Goal: Information Seeking & Learning: Learn about a topic

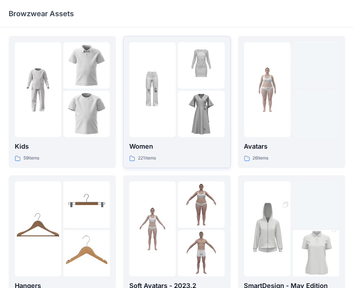
click at [170, 139] on div "Women 221 items" at bounding box center [176, 102] width 95 height 120
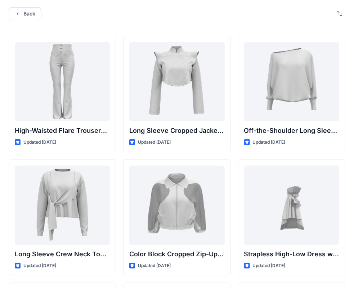
click at [169, 20] on div "Back" at bounding box center [177, 13] width 354 height 27
click at [34, 5] on div "Back" at bounding box center [177, 13] width 354 height 27
click at [29, 17] on button "Back" at bounding box center [25, 13] width 33 height 13
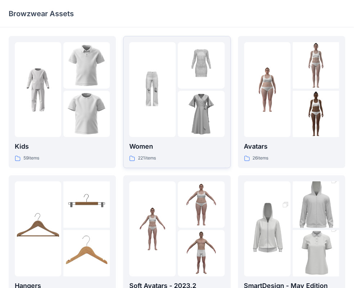
click at [183, 132] on img at bounding box center [201, 114] width 46 height 46
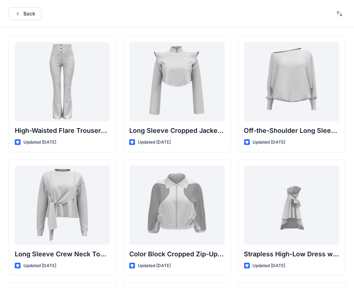
click at [324, 26] on div "Back" at bounding box center [177, 13] width 354 height 27
click at [334, 16] on button "button" at bounding box center [340, 14] width 12 height 12
click at [311, 46] on p "A to Z" at bounding box center [315, 48] width 45 height 8
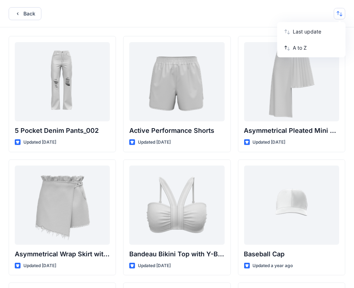
click at [226, 30] on div "5 Pocket Denim Pants_002 Updated 8 months ago Asymmetrical Wrap Skirt with Ruff…" at bounding box center [177, 292] width 354 height 530
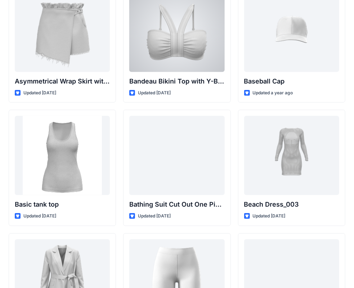
scroll to position [27, 0]
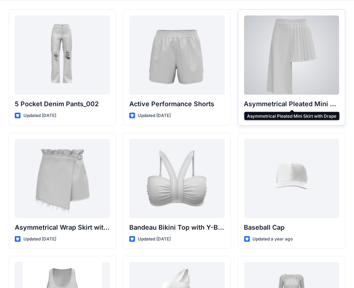
click at [253, 104] on p "Asymmetrical Pleated Mini Skirt with Drape" at bounding box center [291, 104] width 95 height 10
click at [303, 72] on div at bounding box center [291, 54] width 95 height 79
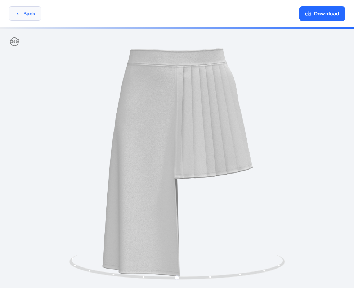
click at [23, 14] on button "Back" at bounding box center [25, 13] width 33 height 14
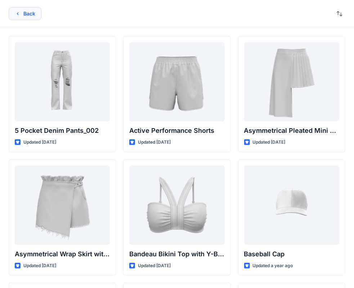
click at [22, 15] on button "Back" at bounding box center [25, 13] width 33 height 13
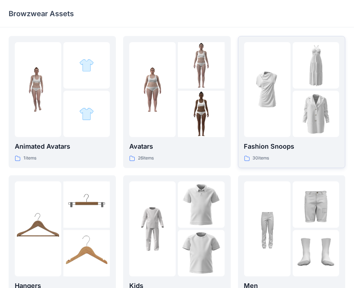
click at [291, 159] on div "30 items" at bounding box center [291, 159] width 95 height 8
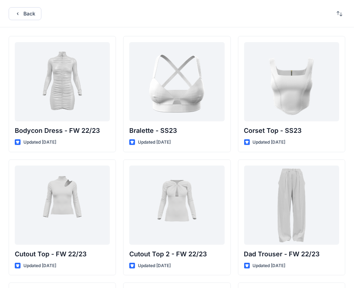
click at [348, 11] on div "Back" at bounding box center [177, 13] width 354 height 27
click at [341, 17] on button "button" at bounding box center [340, 14] width 12 height 12
click at [304, 48] on p "A to Z" at bounding box center [315, 48] width 45 height 8
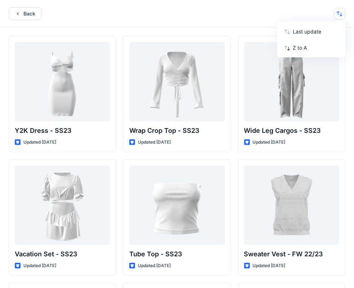
click at [229, 29] on div "Y2K Dress - SS23 Updated 2 years ago Vacation Set - SS23 Updated 2 years ago Su…" at bounding box center [177, 292] width 354 height 530
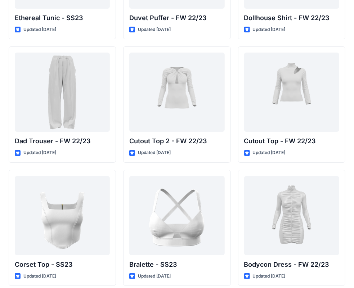
scroll to position [983, 0]
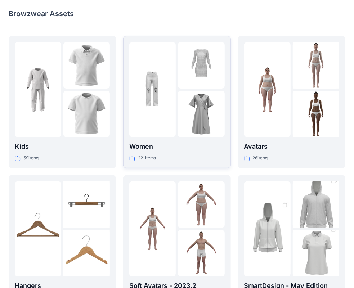
click at [178, 129] on img at bounding box center [201, 114] width 46 height 46
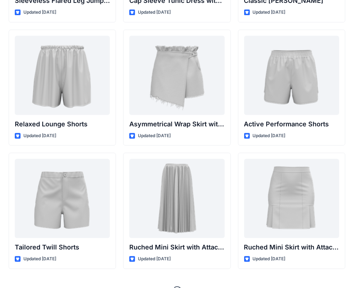
scroll to position [1749, 0]
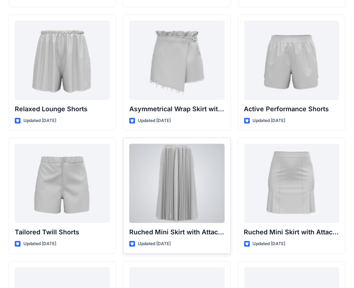
click at [192, 201] on div at bounding box center [176, 183] width 95 height 79
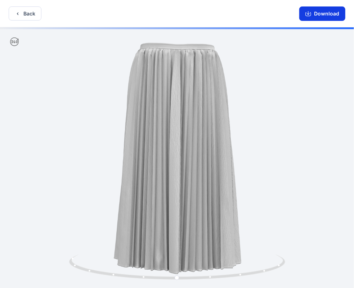
click at [311, 14] on icon "button" at bounding box center [308, 14] width 6 height 6
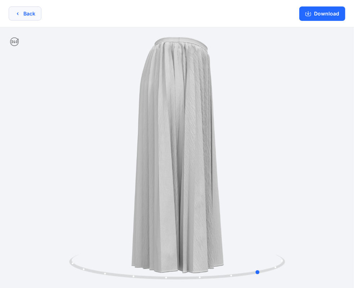
click at [18, 8] on button "Back" at bounding box center [25, 13] width 33 height 14
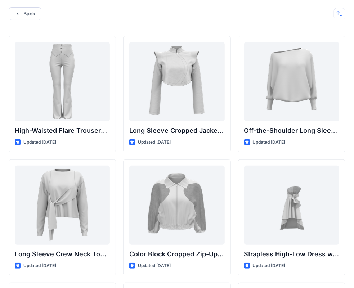
click at [338, 15] on button "button" at bounding box center [340, 14] width 12 height 12
click at [307, 49] on p "A to Z" at bounding box center [315, 48] width 45 height 8
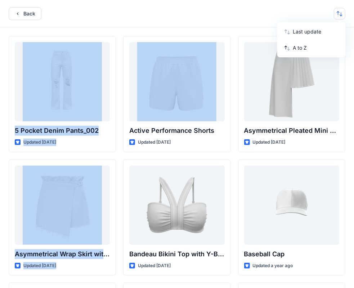
drag, startPoint x: 222, startPoint y: 40, endPoint x: 223, endPoint y: 25, distance: 14.8
click at [223, 25] on div "Back Last update A to Z 5 Pocket Denim Pants_002 Updated [DATE] Asymmetrical Wr…" at bounding box center [177, 278] width 354 height 557
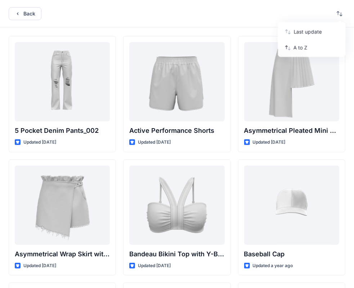
click at [223, 25] on div "Back Last update A to Z" at bounding box center [177, 13] width 354 height 27
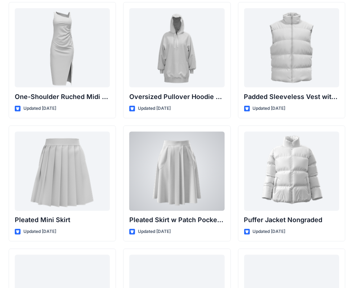
scroll to position [4600, 0]
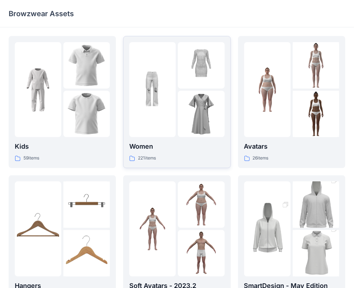
click at [174, 114] on div at bounding box center [152, 89] width 46 height 95
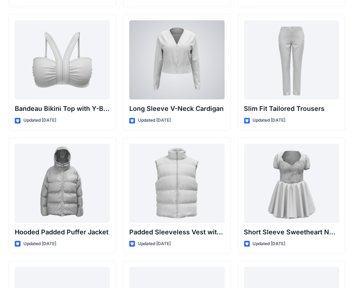
scroll to position [937, 0]
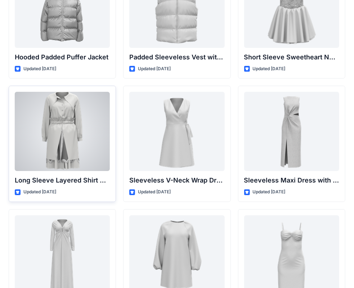
click at [96, 138] on div at bounding box center [62, 131] width 95 height 79
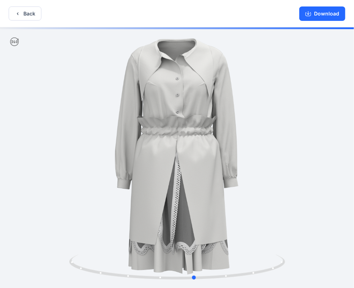
drag, startPoint x: 233, startPoint y: 133, endPoint x: 142, endPoint y: 130, distance: 91.9
click at [142, 130] on div at bounding box center [177, 158] width 354 height 262
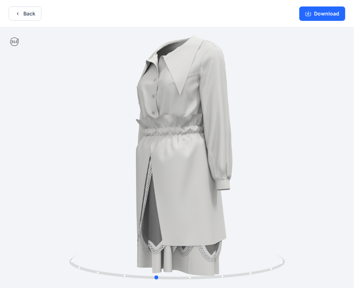
drag, startPoint x: 222, startPoint y: 105, endPoint x: 182, endPoint y: 107, distance: 39.7
click at [182, 107] on div at bounding box center [177, 158] width 354 height 262
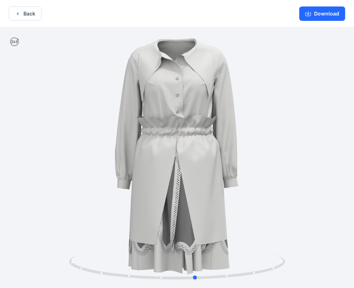
drag, startPoint x: 210, startPoint y: 106, endPoint x: 250, endPoint y: 128, distance: 45.3
click at [250, 128] on div at bounding box center [177, 158] width 354 height 262
click at [19, 8] on button "Back" at bounding box center [25, 13] width 33 height 14
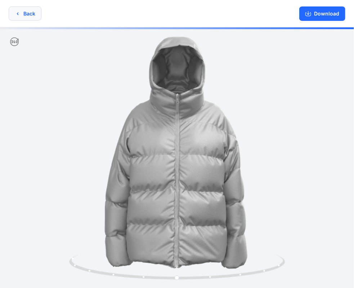
click at [20, 12] on icon "button" at bounding box center [18, 14] width 6 height 6
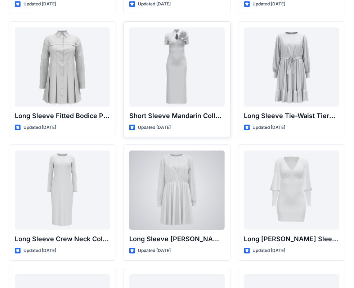
scroll to position [2854, 0]
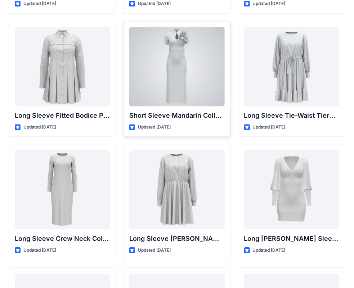
click at [186, 89] on div at bounding box center [176, 66] width 95 height 79
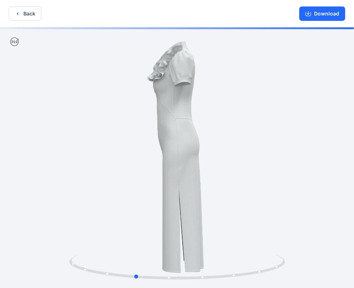
drag, startPoint x: 194, startPoint y: 120, endPoint x: 151, endPoint y: 119, distance: 43.2
click at [151, 119] on div at bounding box center [177, 158] width 354 height 262
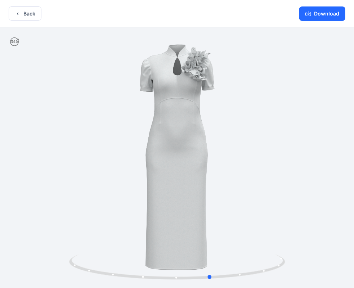
drag, startPoint x: 171, startPoint y: 119, endPoint x: 249, endPoint y: 124, distance: 77.3
click at [249, 124] on div at bounding box center [177, 158] width 354 height 262
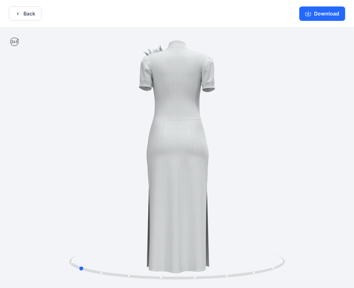
drag, startPoint x: 162, startPoint y: 128, endPoint x: 245, endPoint y: 127, distance: 82.9
click at [245, 127] on div at bounding box center [177, 158] width 354 height 262
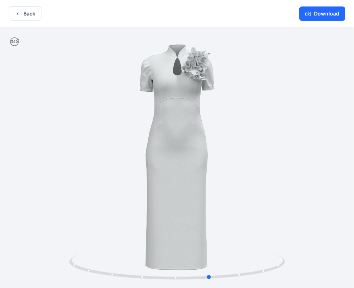
drag, startPoint x: 218, startPoint y: 127, endPoint x: 135, endPoint y: 122, distance: 82.6
click at [135, 122] on div at bounding box center [177, 158] width 354 height 262
drag, startPoint x: 180, startPoint y: 126, endPoint x: 171, endPoint y: 126, distance: 9.4
click at [171, 126] on div at bounding box center [177, 158] width 354 height 262
click at [304, 12] on button "Download" at bounding box center [322, 13] width 46 height 14
